Goal: Information Seeking & Learning: Find specific page/section

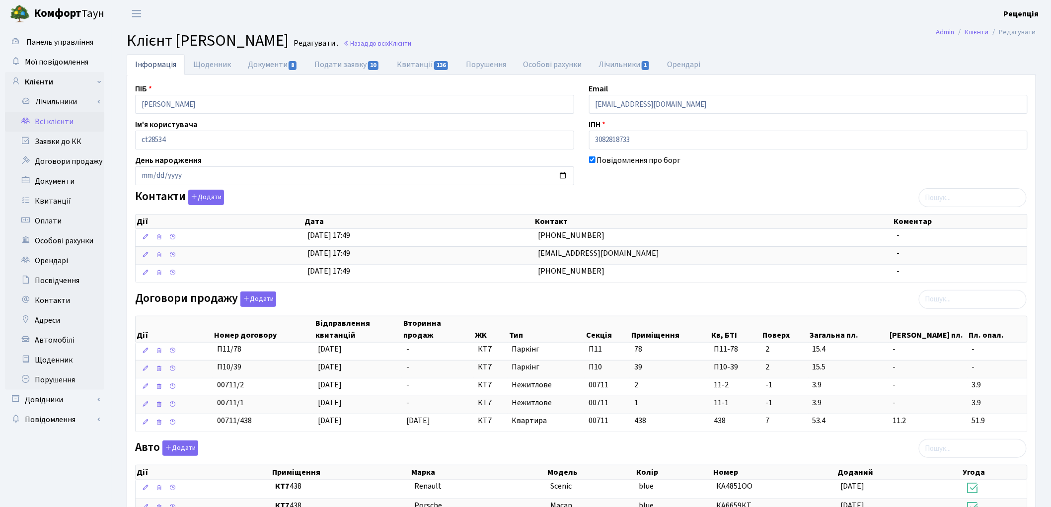
click at [85, 120] on link "Всі клієнти" at bounding box center [54, 122] width 99 height 20
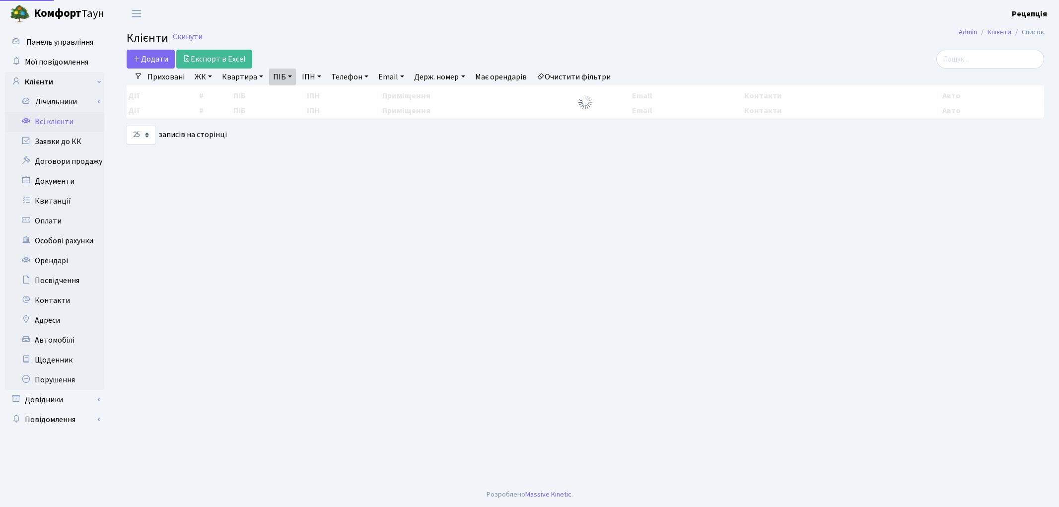
select select "25"
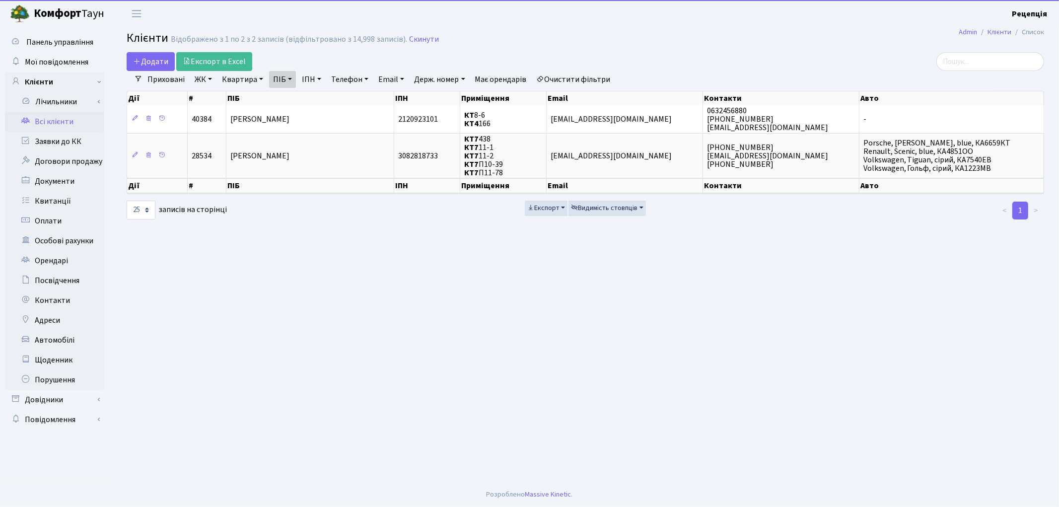
click at [578, 79] on link "Очистити фільтри" at bounding box center [574, 79] width 82 height 17
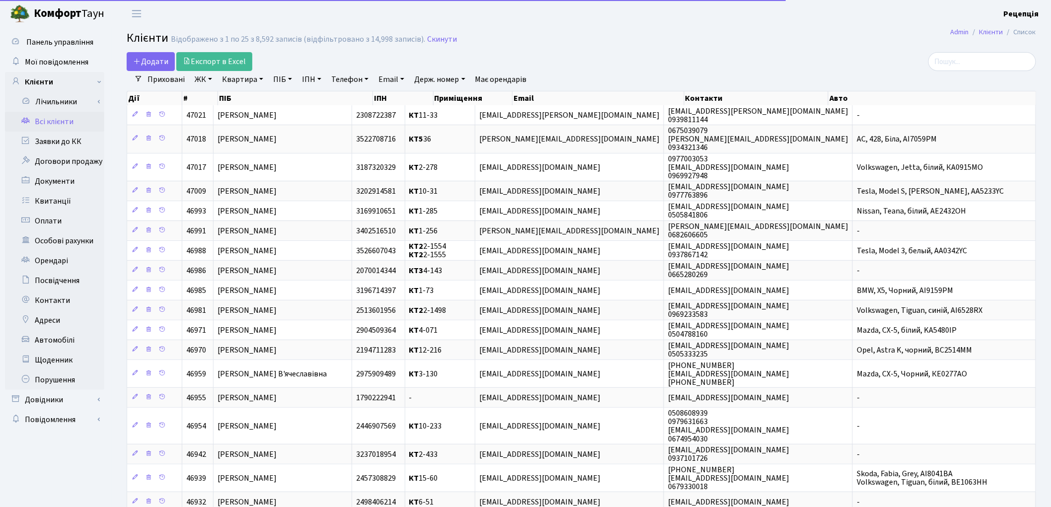
click at [392, 77] on link "Email" at bounding box center [391, 79] width 34 height 17
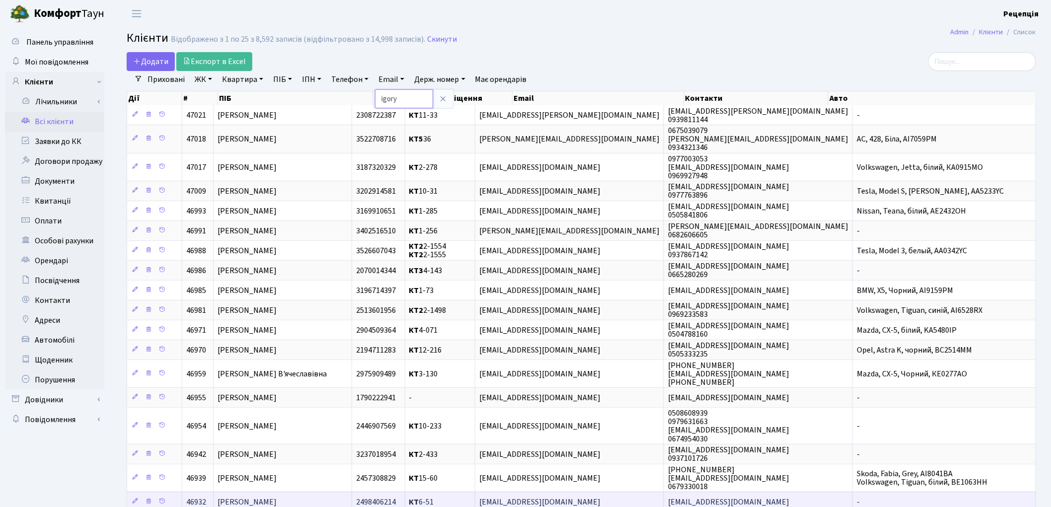
type input "igory"
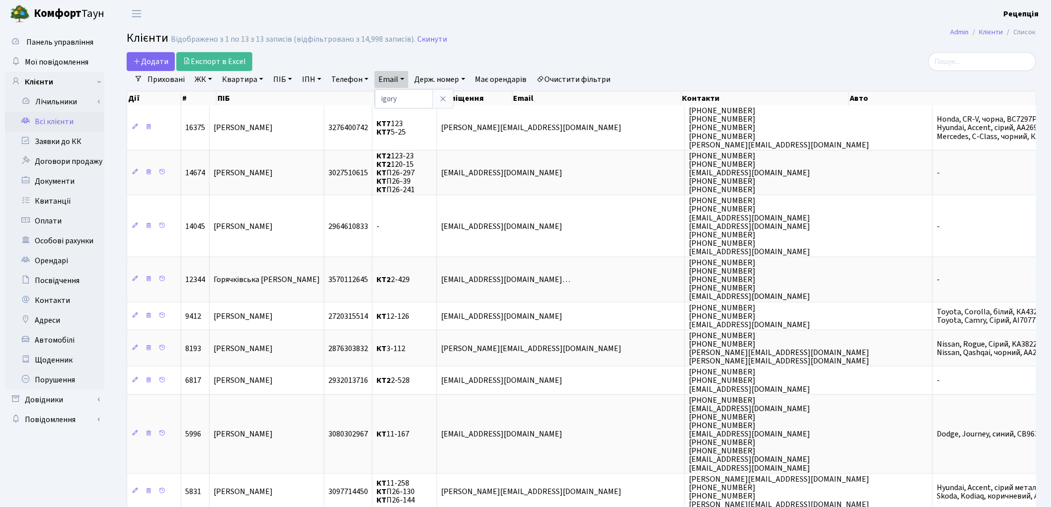
click at [781, 15] on header "Комфорт Таун Рецепція Мій обліковий запис Вийти" at bounding box center [525, 13] width 1051 height 27
click at [583, 79] on link "Очистити фільтри" at bounding box center [574, 79] width 82 height 17
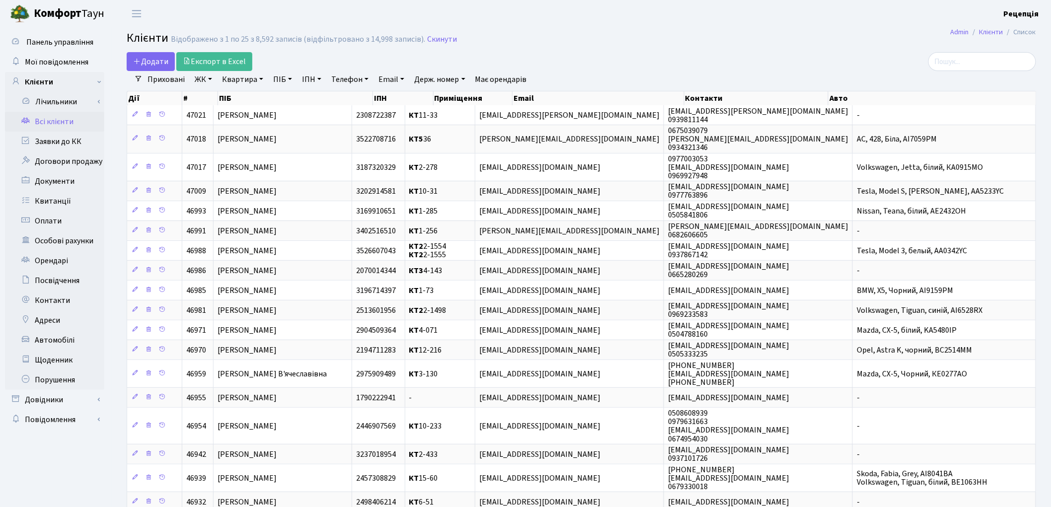
click at [711, 50] on main "Admin Клієнти Список Клієнти Відображено з 1 по 25 з 8,592 записів (відфільтров…" at bounding box center [581, 364] width 939 height 674
